Goal: Check status: Check status

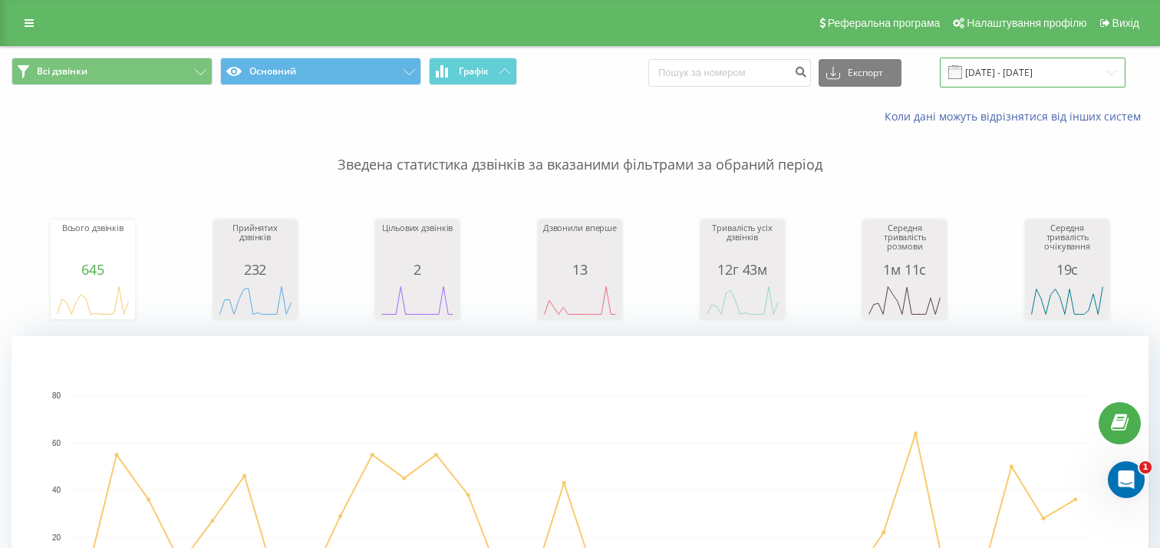
click at [1007, 74] on input "[DATE] - [DATE]" at bounding box center [1032, 73] width 186 height 30
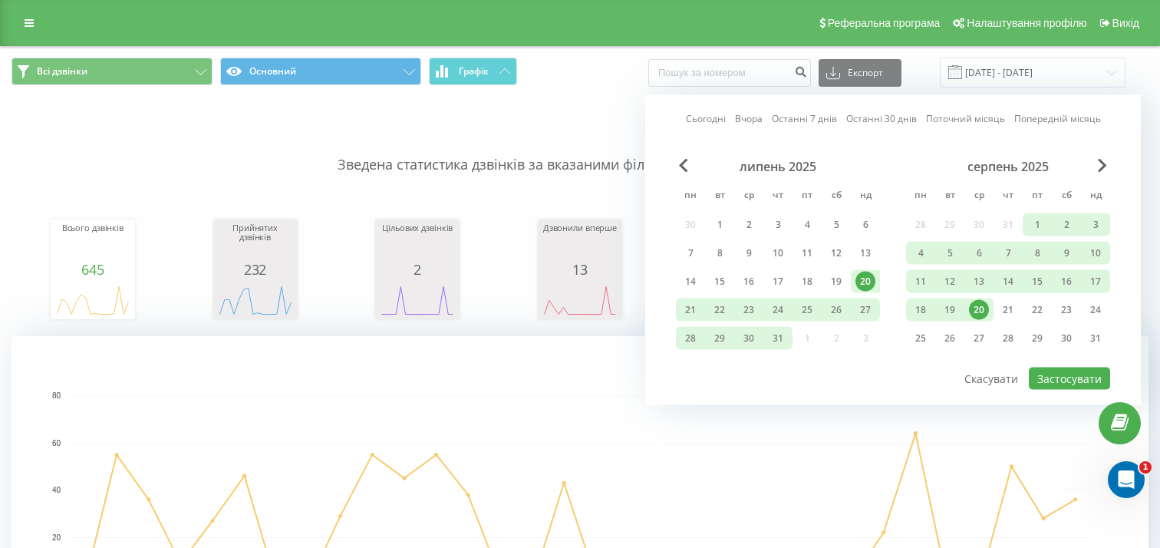
click at [979, 306] on div "20" at bounding box center [979, 310] width 20 height 20
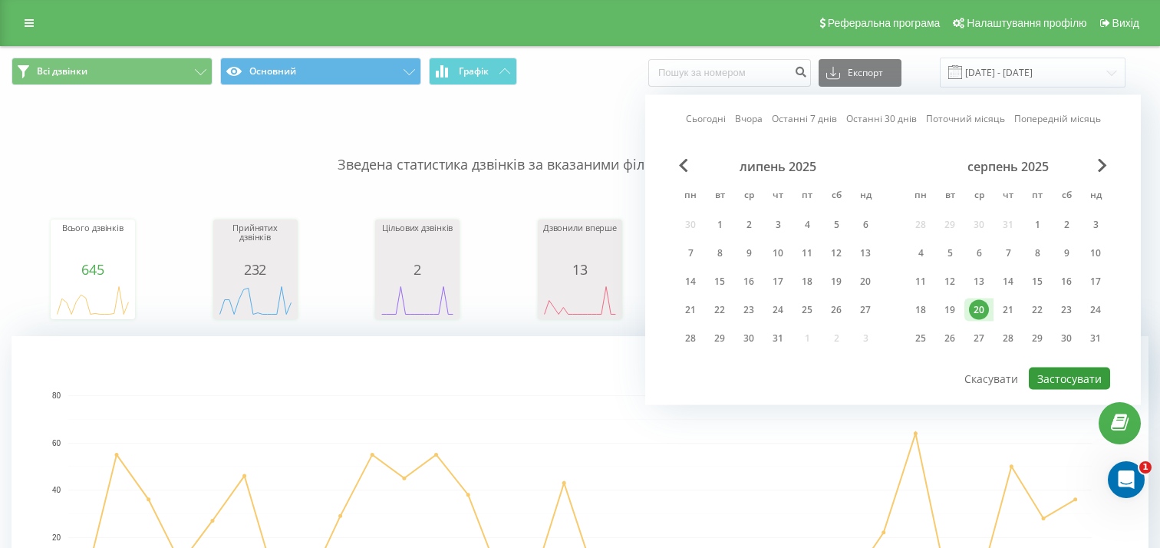
click at [1068, 385] on button "Застосувати" at bounding box center [1068, 378] width 81 height 22
type input "20.08.2025 - 20.08.2025"
